Goal: Answer question/provide support: Share knowledge or assist other users

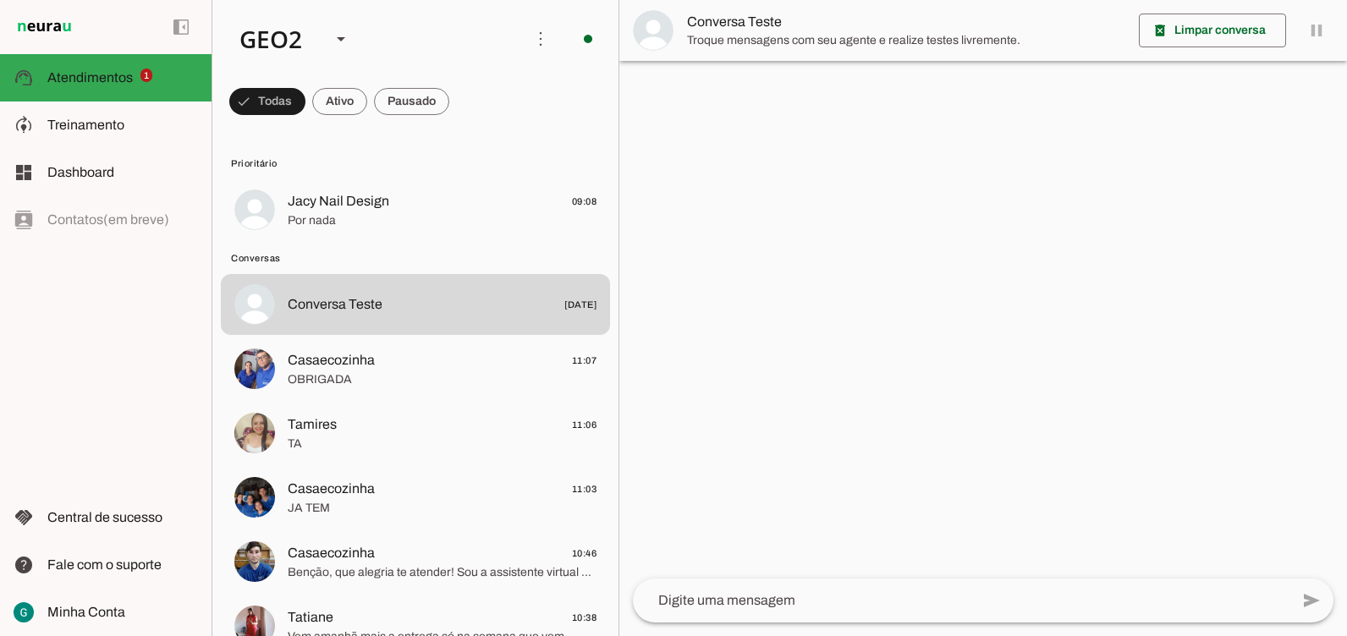
click at [1218, 220] on div at bounding box center [983, 318] width 728 height 636
click at [872, 223] on div at bounding box center [983, 318] width 728 height 636
click at [88, 80] on span "Atendimentos" at bounding box center [89, 77] width 85 height 14
click at [987, 259] on div at bounding box center [983, 318] width 728 height 636
click at [901, 276] on div at bounding box center [983, 318] width 728 height 636
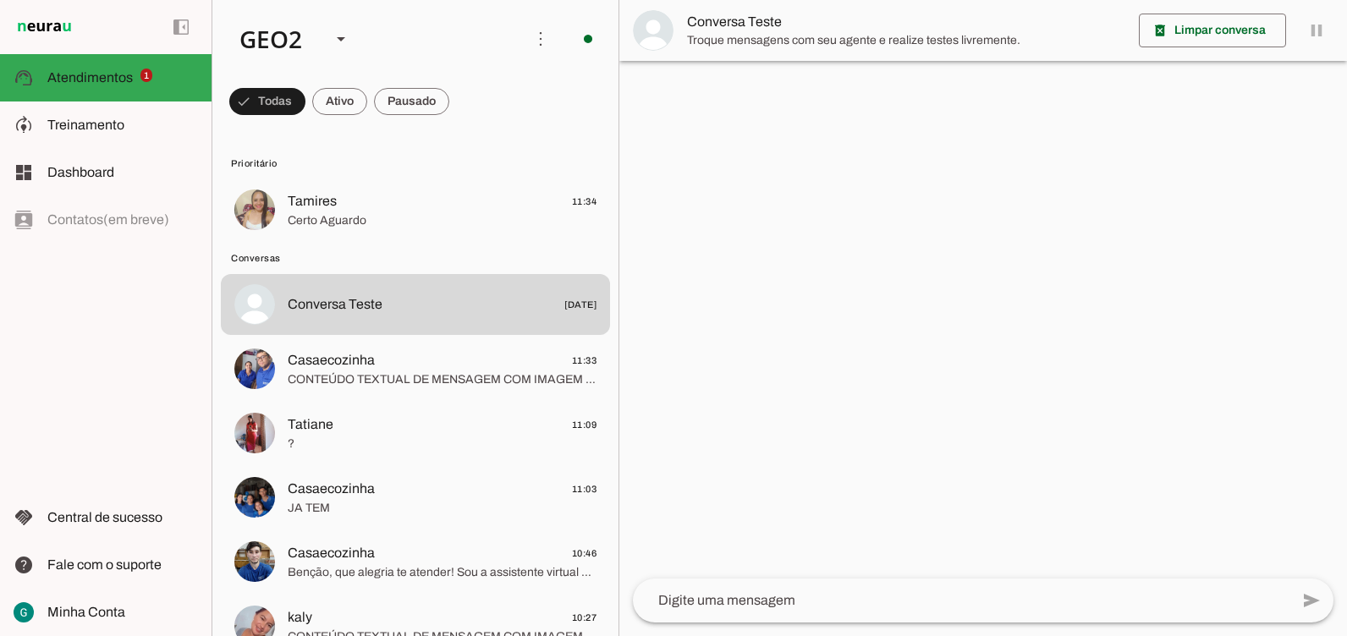
click at [891, 266] on div at bounding box center [983, 318] width 728 height 636
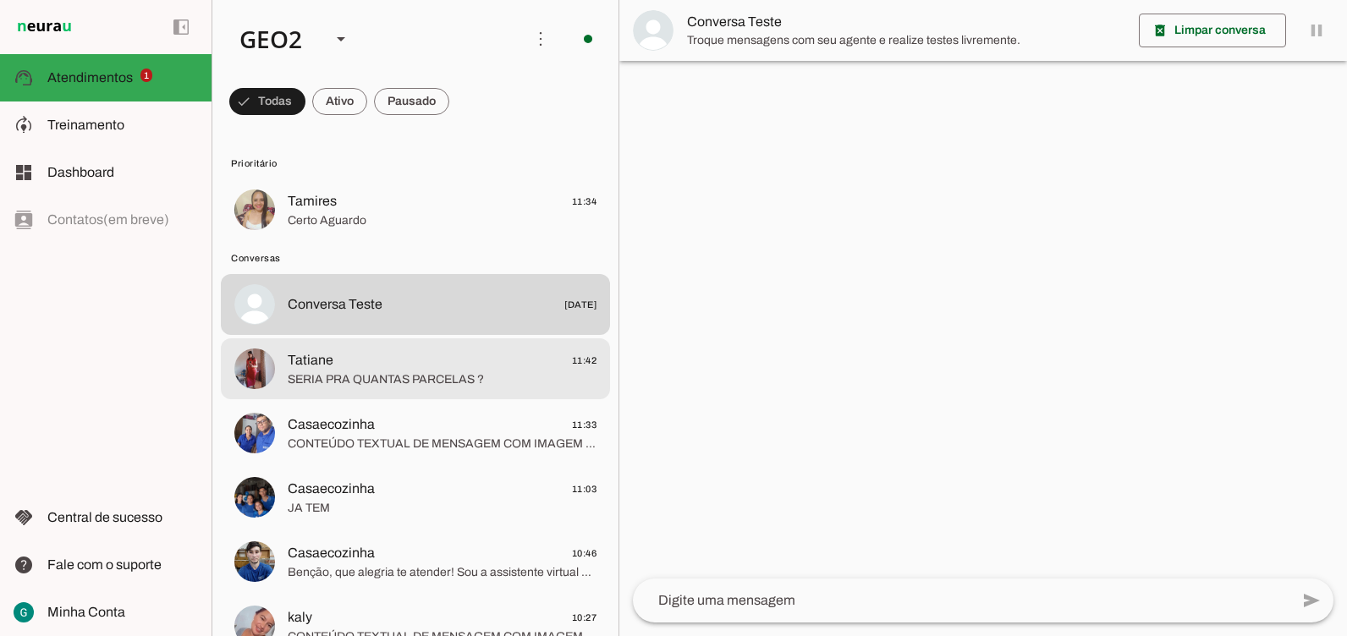
click at [412, 376] on span "SERIA PRA QUANTAS PARCELAS ?" at bounding box center [442, 379] width 309 height 17
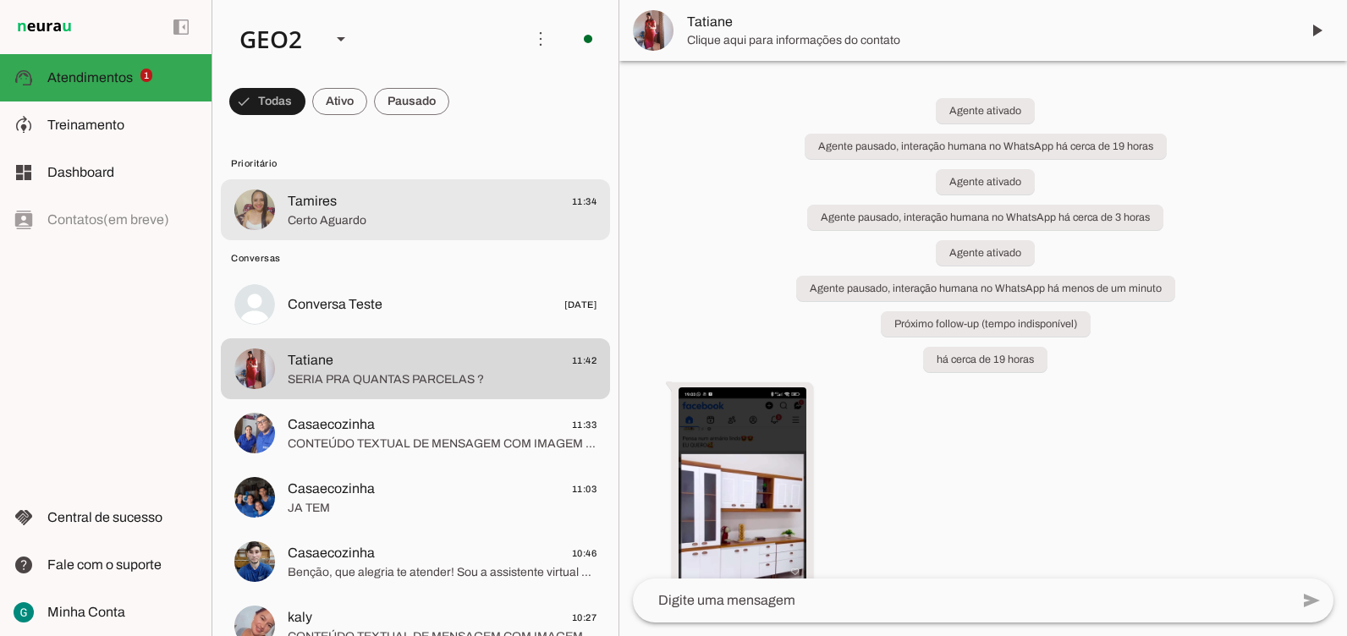
click at [306, 206] on span "Tamires" at bounding box center [312, 201] width 49 height 20
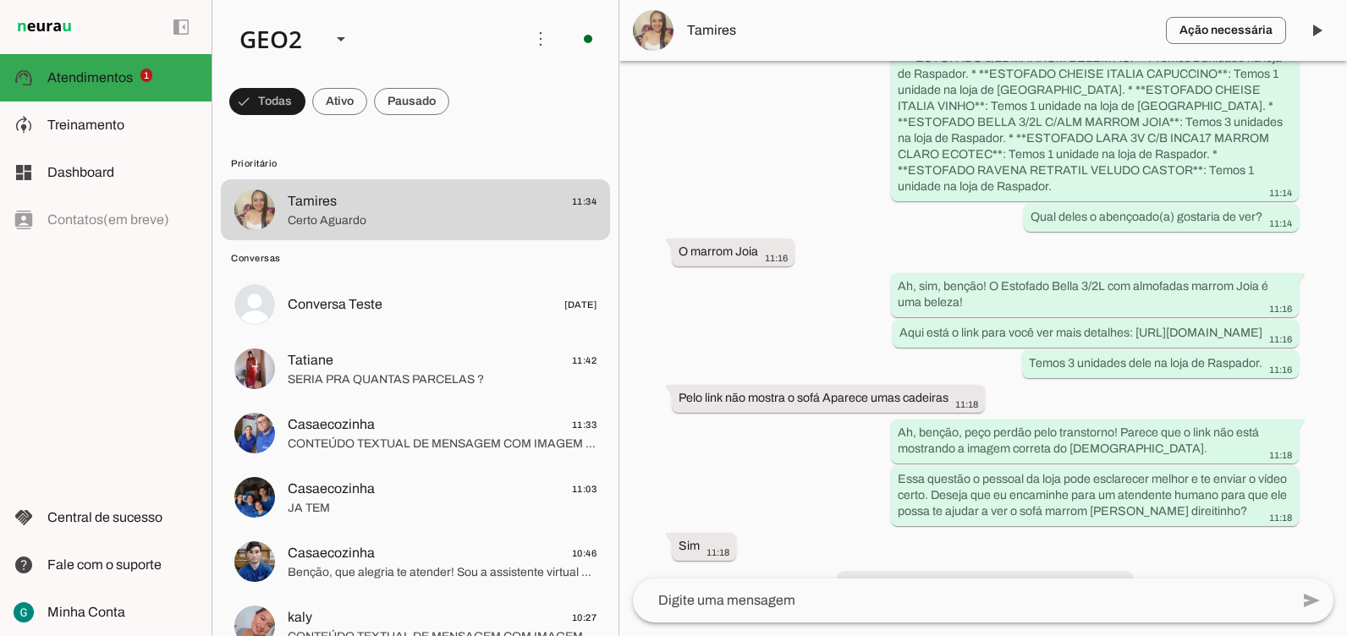
scroll to position [3742, 0]
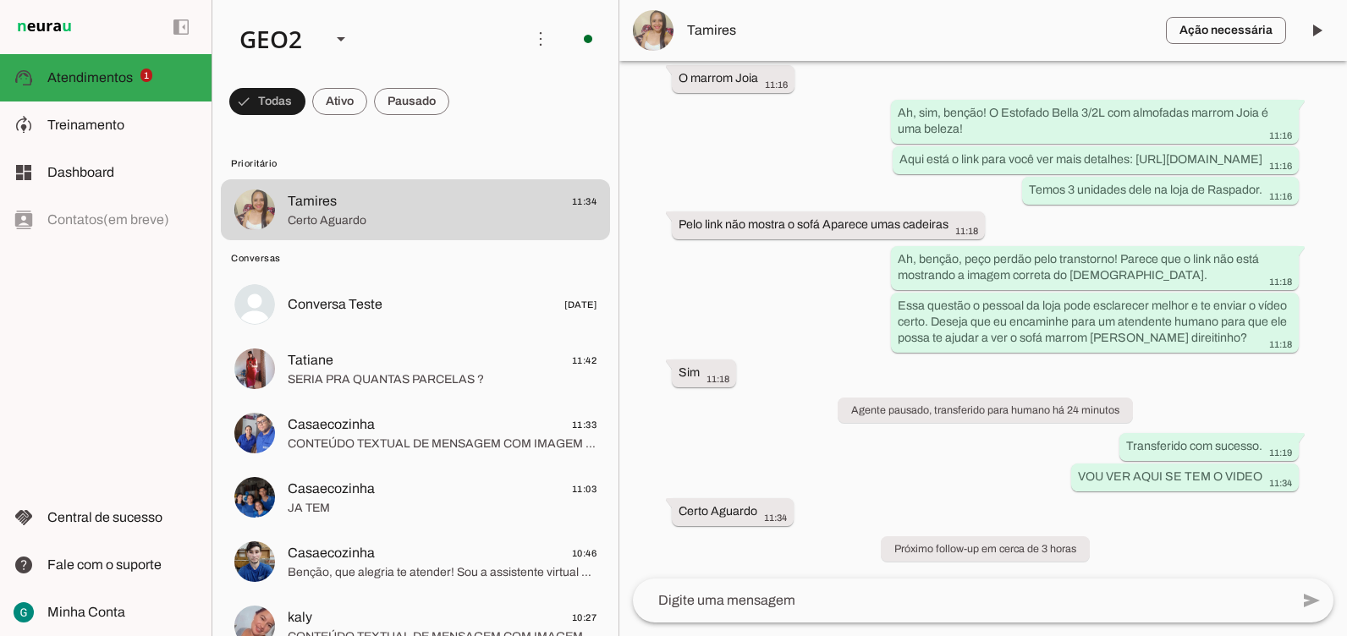
click at [800, 297] on div "há cerca de 2 horas Bom dia 10:04 Agente ativado BOM DIA 10:04 Agente pausado, …" at bounding box center [983, 320] width 728 height 518
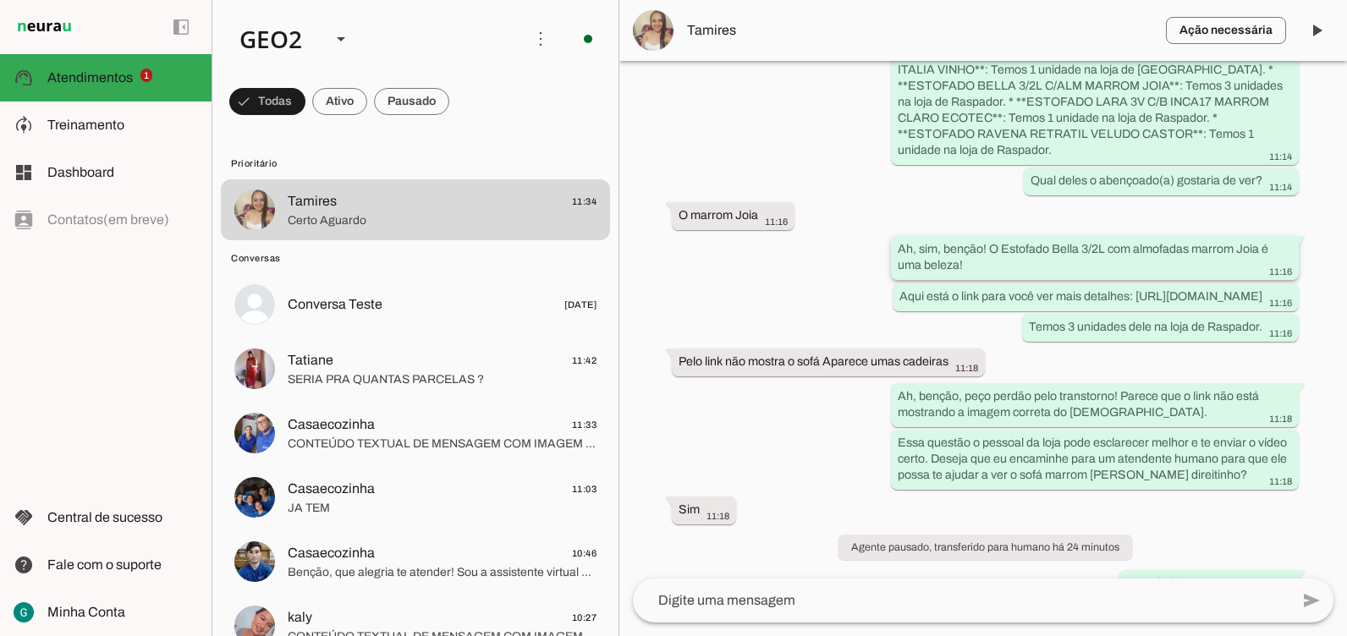
scroll to position [3588, 0]
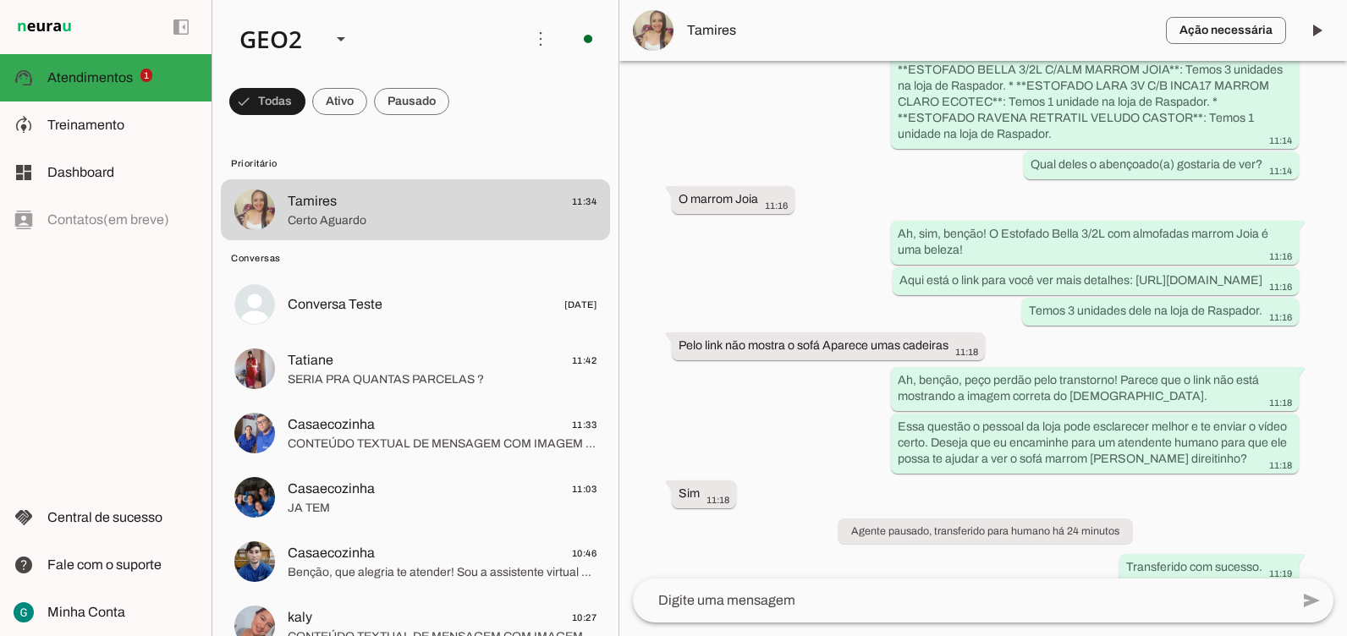
click at [754, 293] on div "há cerca de 2 horas Bom dia 10:04 Agente ativado BOM DIA 10:04 Agente pausado, …" at bounding box center [983, 320] width 728 height 518
